Goal: Information Seeking & Learning: Learn about a topic

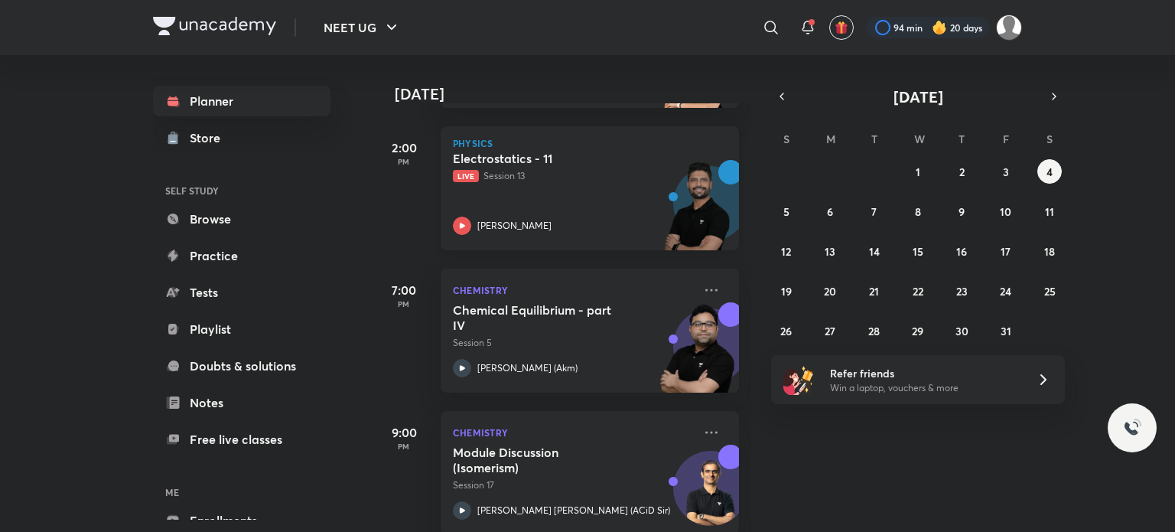
click at [568, 223] on div "[PERSON_NAME]" at bounding box center [573, 226] width 240 height 18
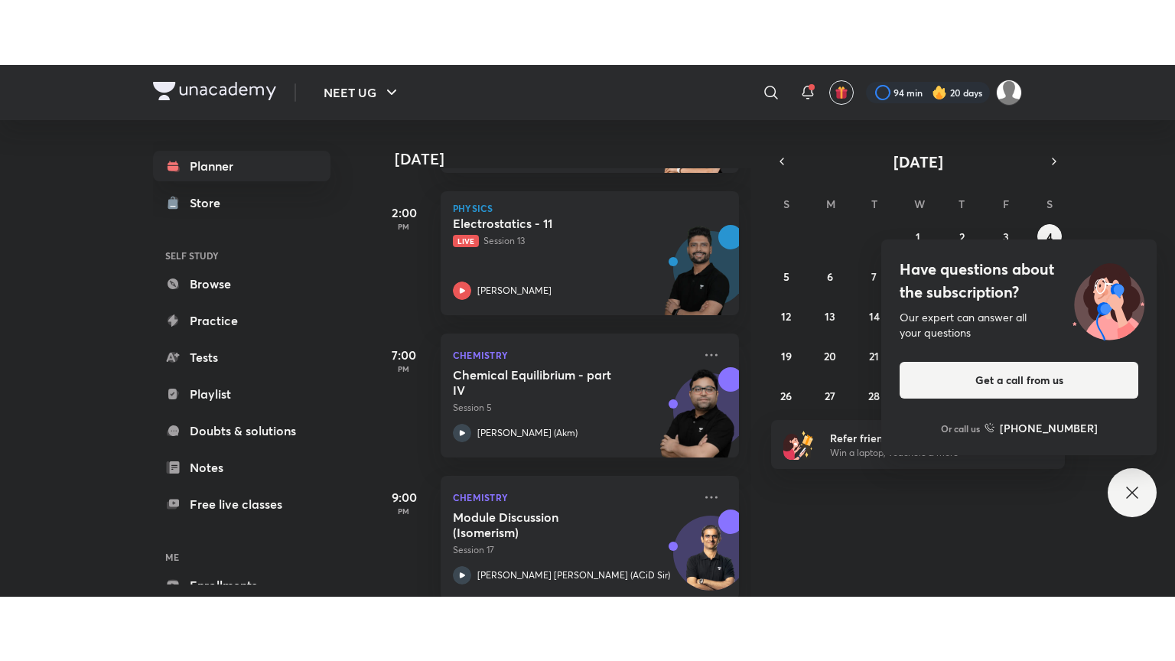
scroll to position [674, 0]
